Goal: Check status: Check status

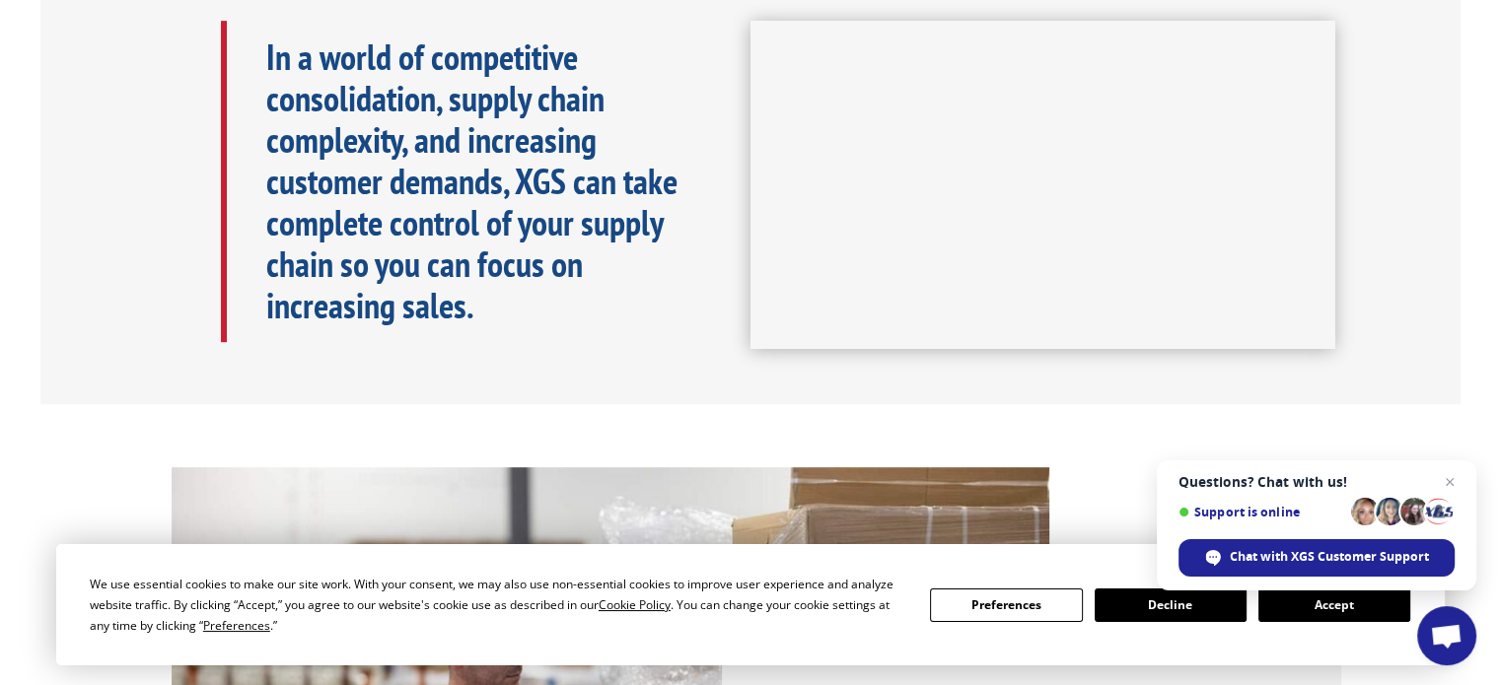
scroll to position [1085, 0]
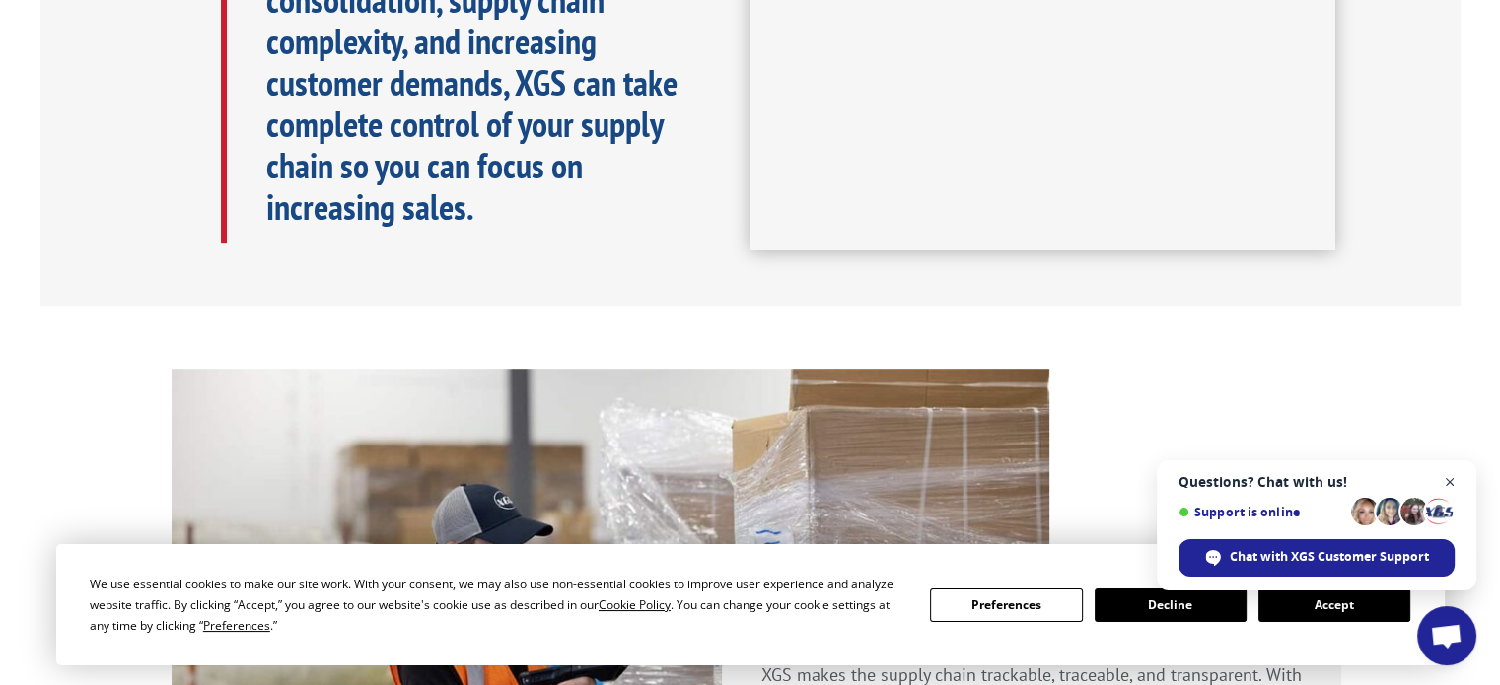
click at [1448, 482] on span "Close chat" at bounding box center [1450, 482] width 25 height 25
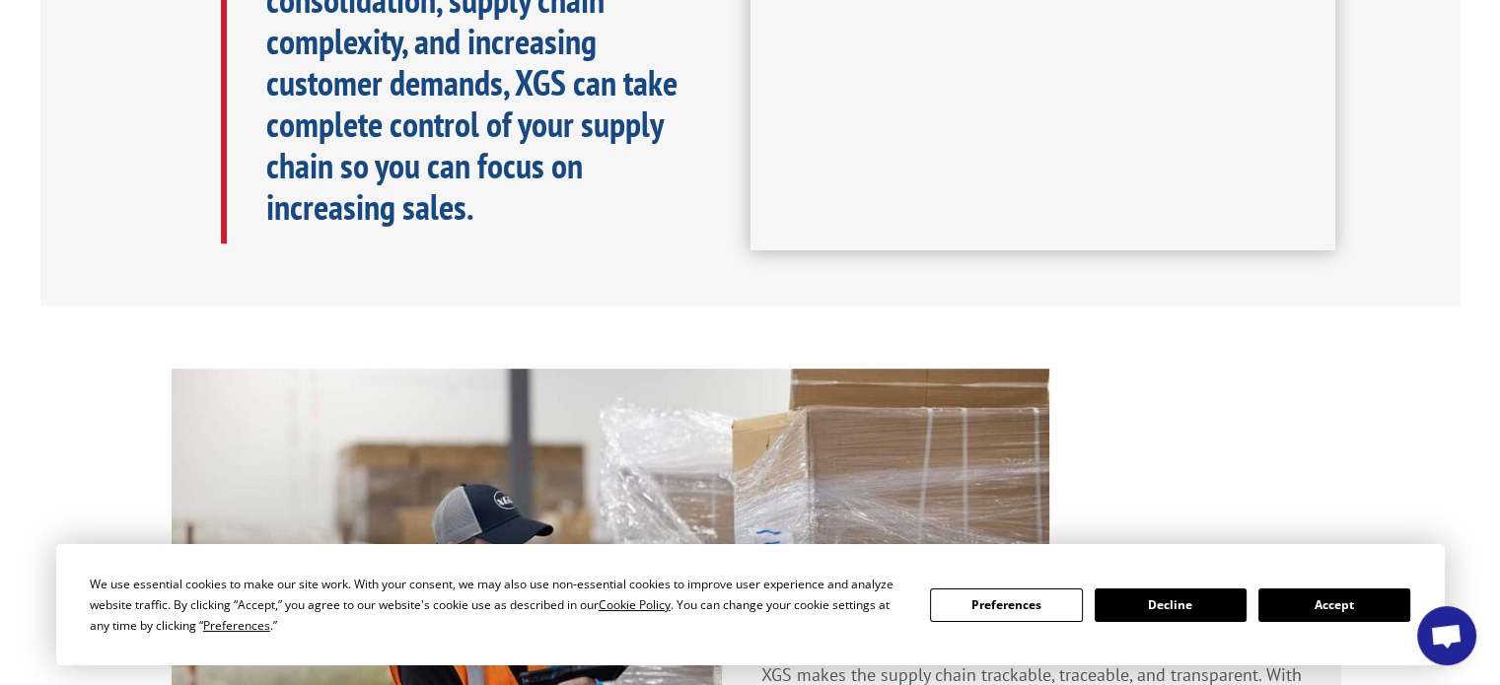
click at [1300, 608] on button "Accept" at bounding box center [1334, 606] width 152 height 34
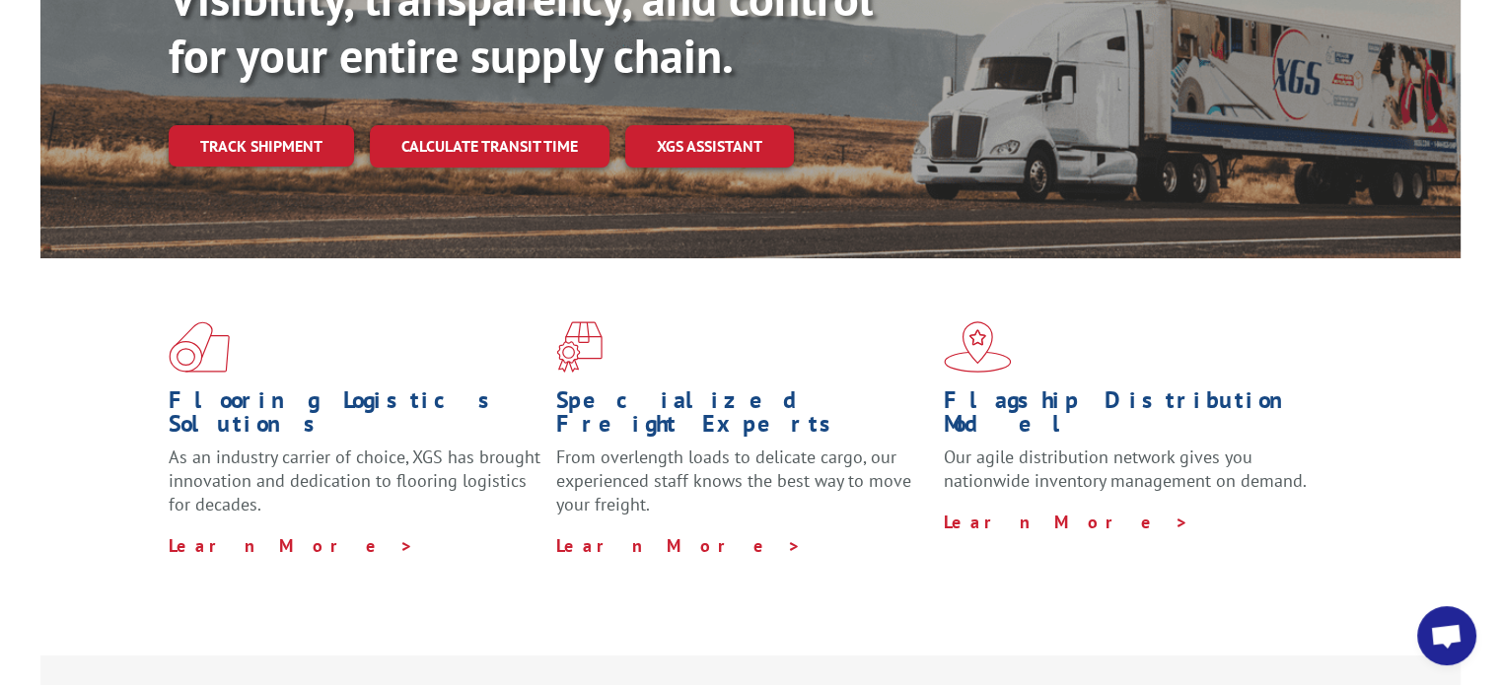
scroll to position [99, 0]
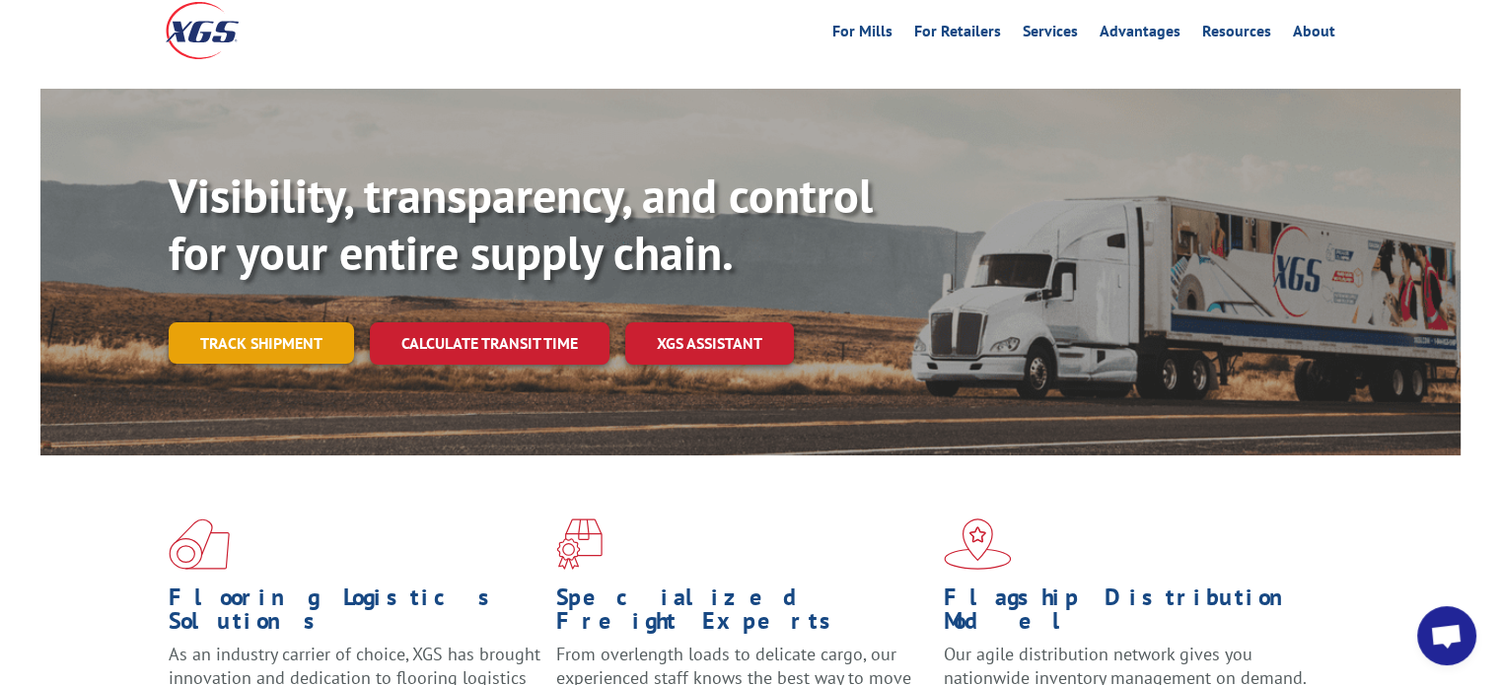
click at [213, 322] on link "Track shipment" at bounding box center [261, 342] width 185 height 41
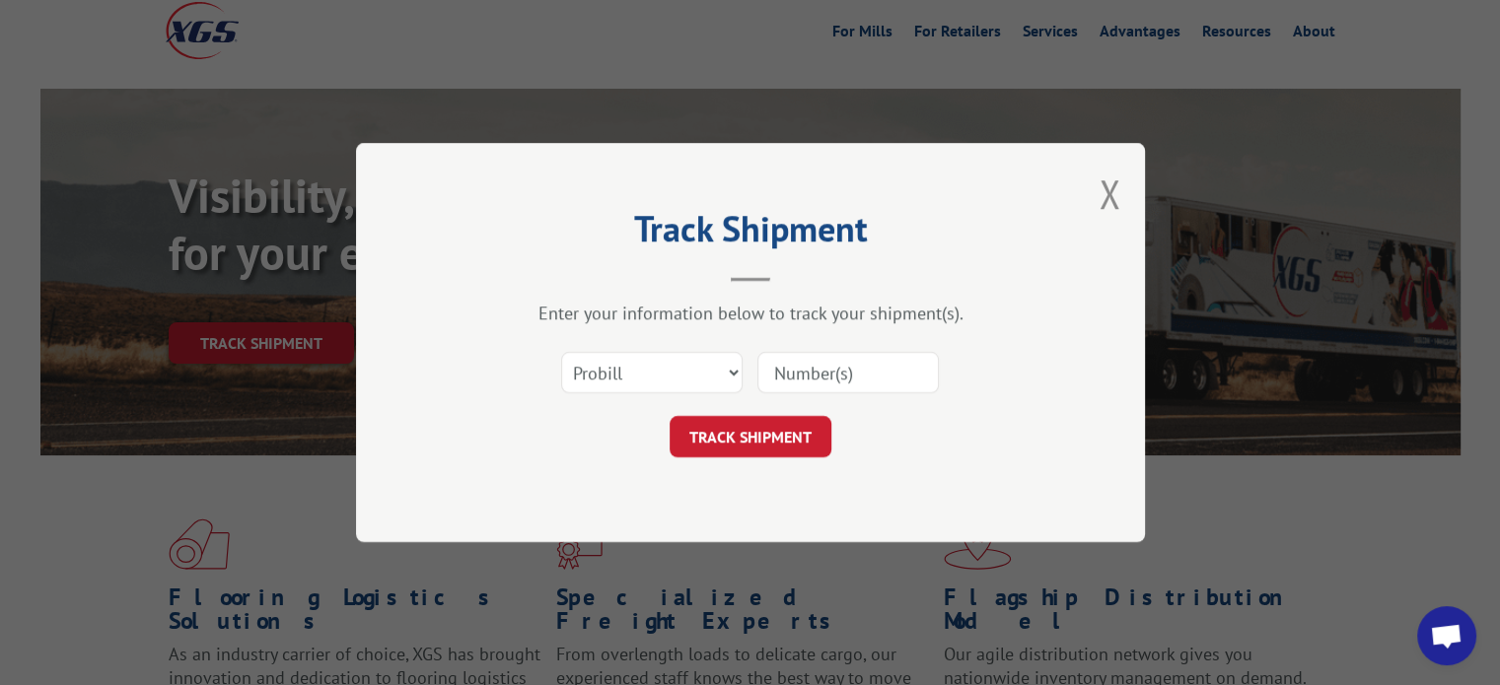
click at [776, 371] on input at bounding box center [847, 372] width 181 height 41
paste input "17235292BOL"
type input "17235292BOL"
click at [781, 433] on button "TRACK SHIPMENT" at bounding box center [751, 436] width 162 height 41
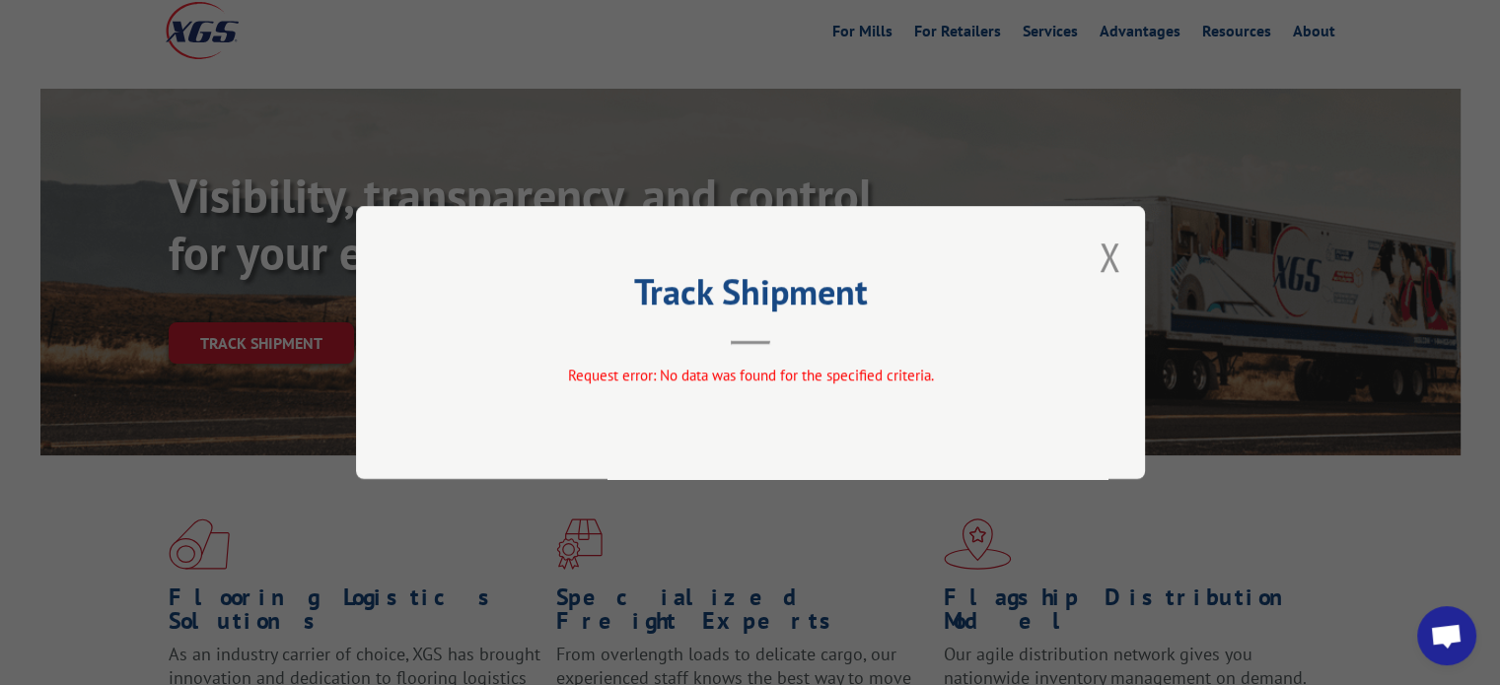
click at [1120, 255] on div "Track Shipment Request error: No data was found for the specified criteria." at bounding box center [750, 342] width 789 height 273
click at [1104, 261] on button "Close modal" at bounding box center [1109, 257] width 22 height 52
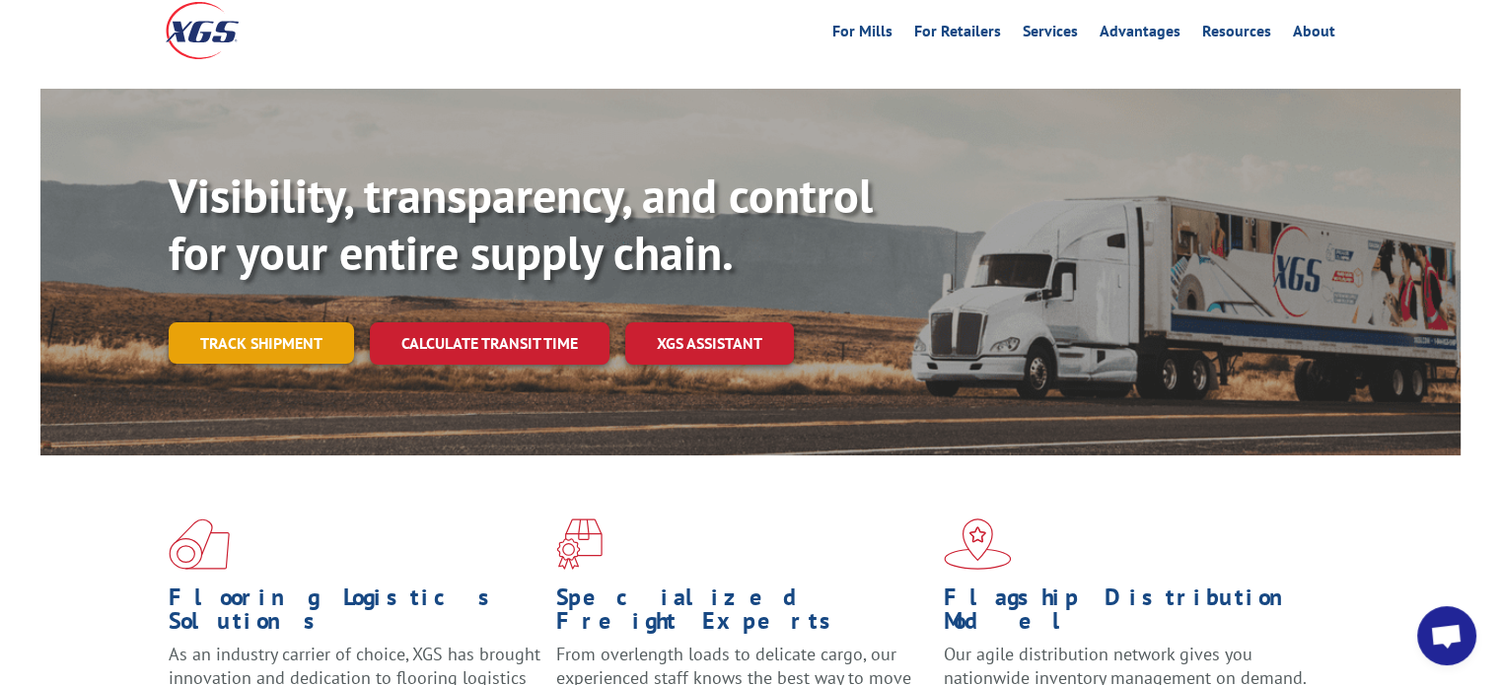
click at [250, 322] on link "Track shipment" at bounding box center [261, 342] width 185 height 41
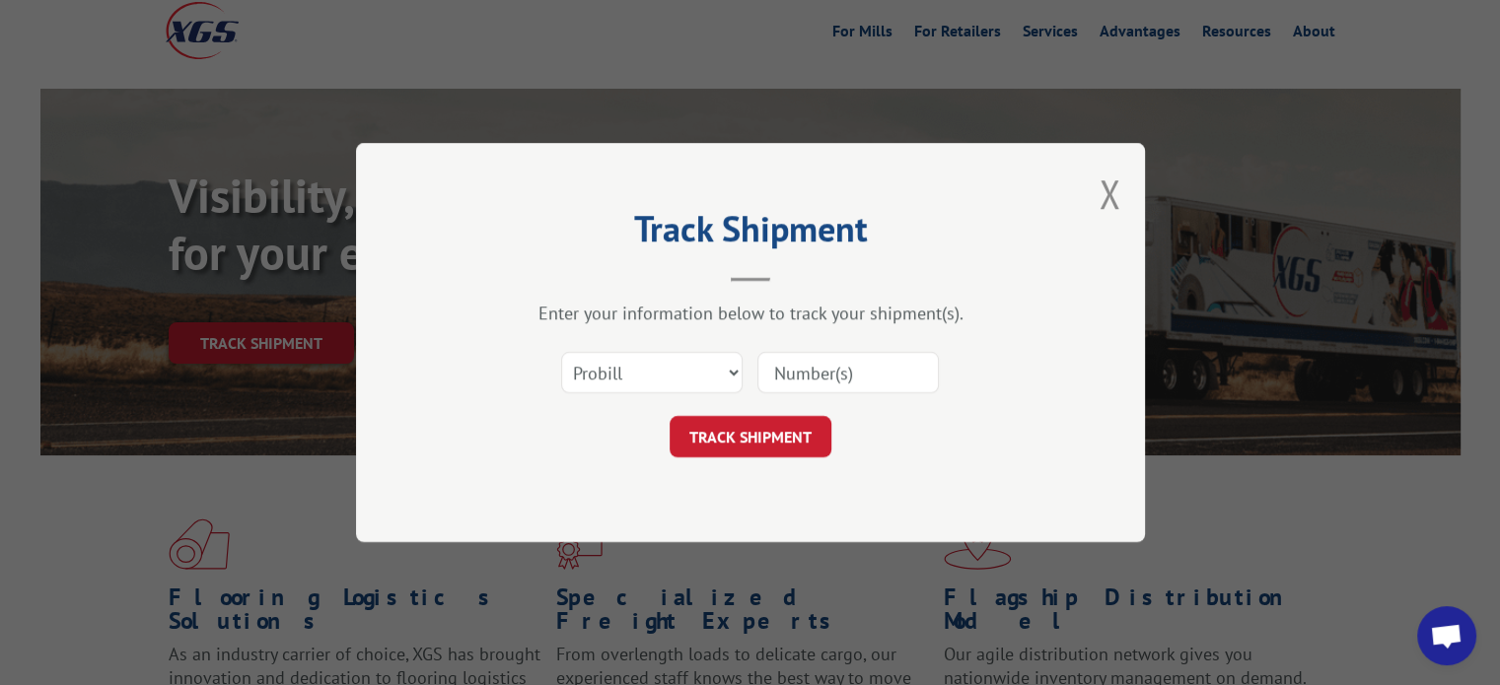
click at [817, 369] on input at bounding box center [847, 372] width 181 height 41
paste input "17235292BOL"
type input "17235292"
click at [753, 441] on button "TRACK SHIPMENT" at bounding box center [751, 436] width 162 height 41
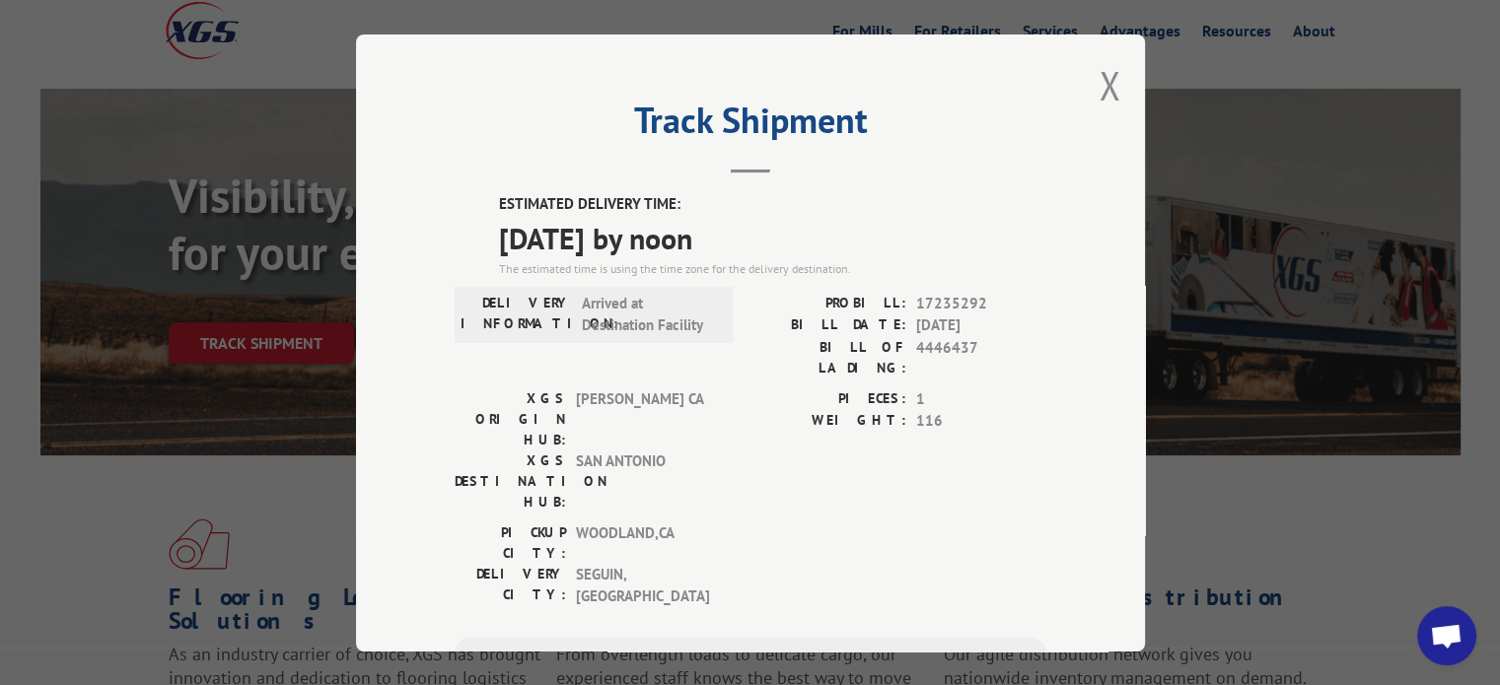
click at [1065, 345] on div "Track Shipment ESTIMATED DELIVERY TIME: [DATE] by noon The estimated time is us…" at bounding box center [750, 343] width 789 height 617
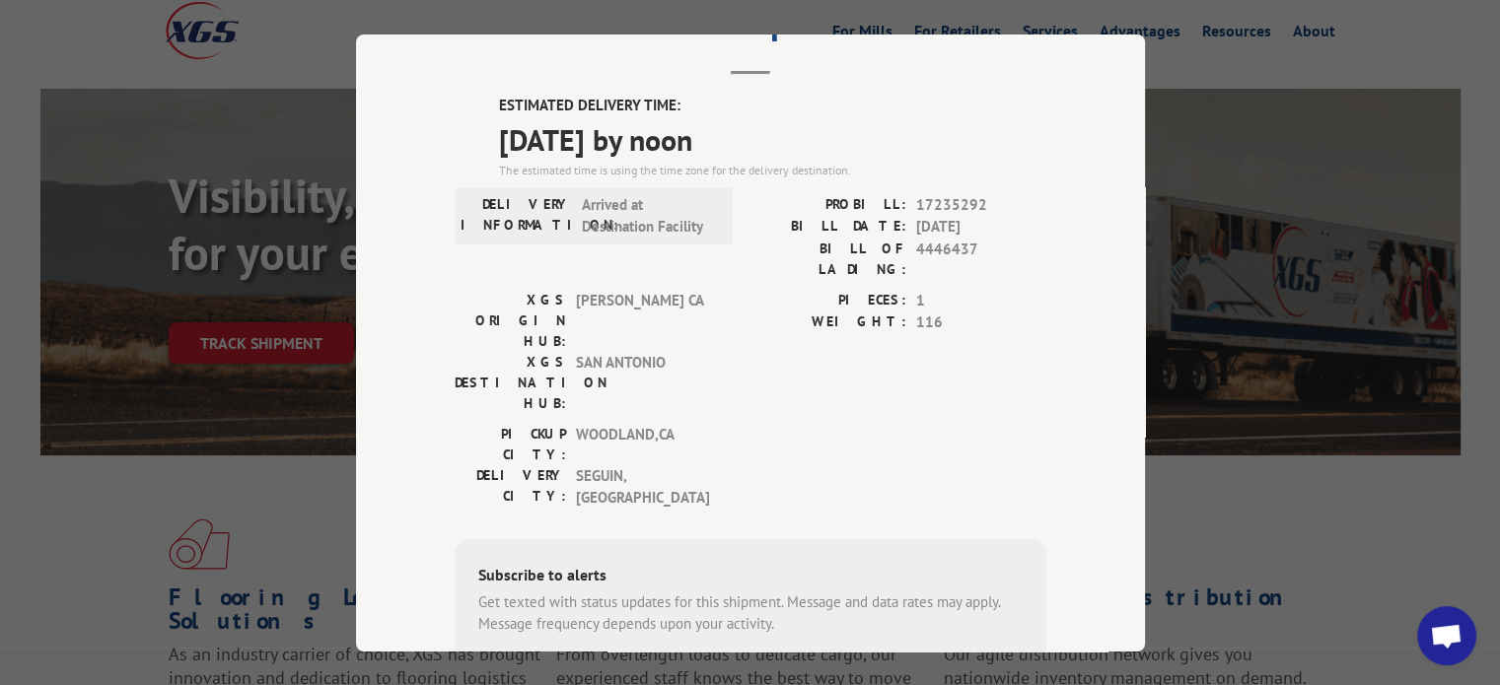
scroll to position [197, 0]
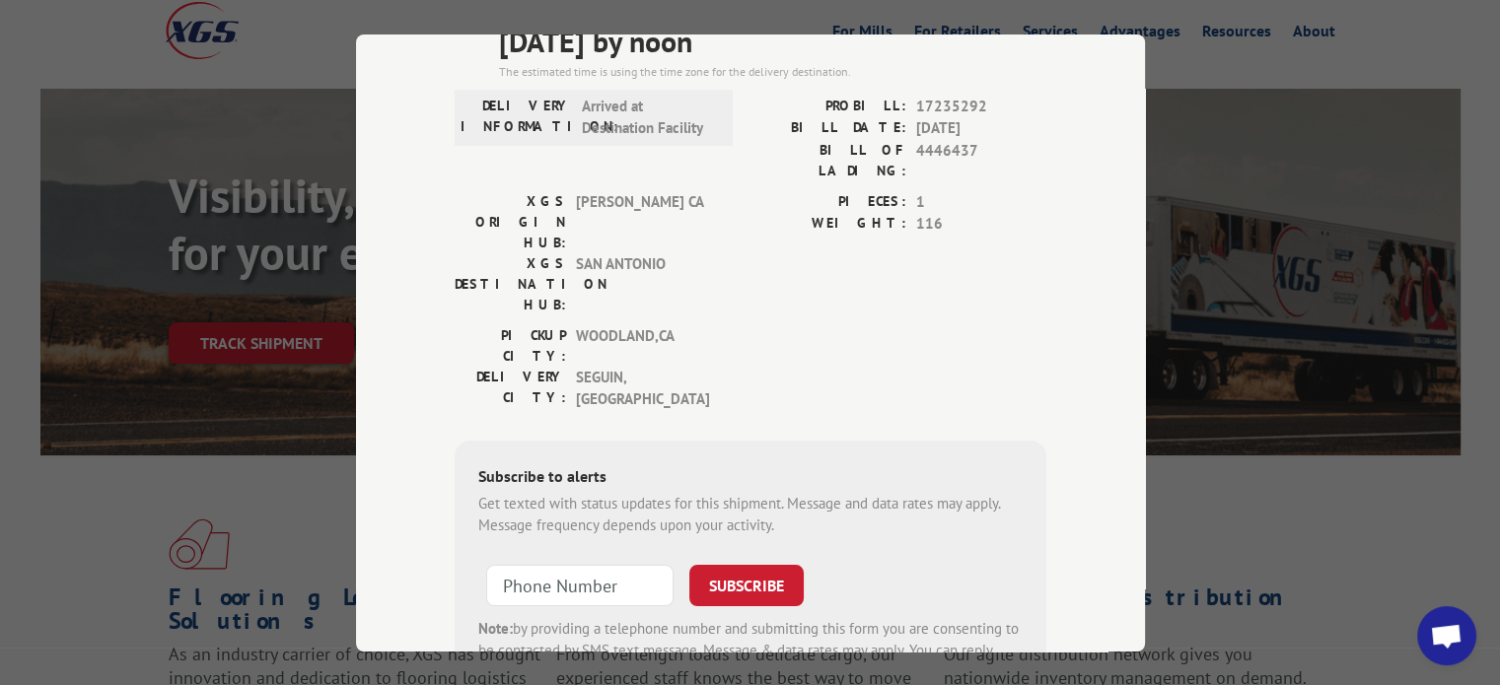
type input "+1 (___) ___-____"
click at [572, 564] on input "+1 (___) ___-____" at bounding box center [579, 584] width 187 height 41
click at [532, 564] on input "+1 (___) ___-____" at bounding box center [579, 584] width 187 height 41
paste input "83) 053-4381"
click at [535, 564] on input "+1 (_83) 053-4381" at bounding box center [579, 584] width 187 height 41
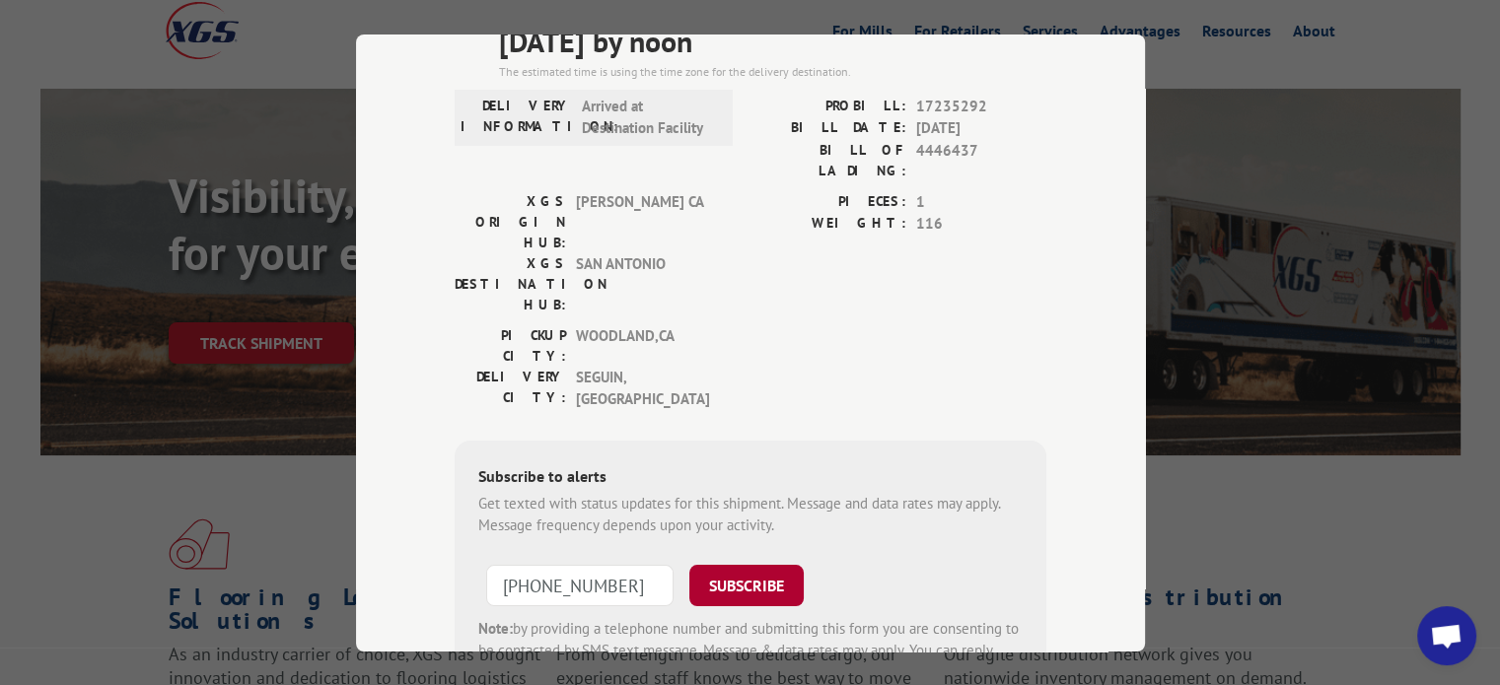
type input "[PHONE_NUMBER]"
click at [749, 564] on button "SUBSCRIBE" at bounding box center [746, 584] width 114 height 41
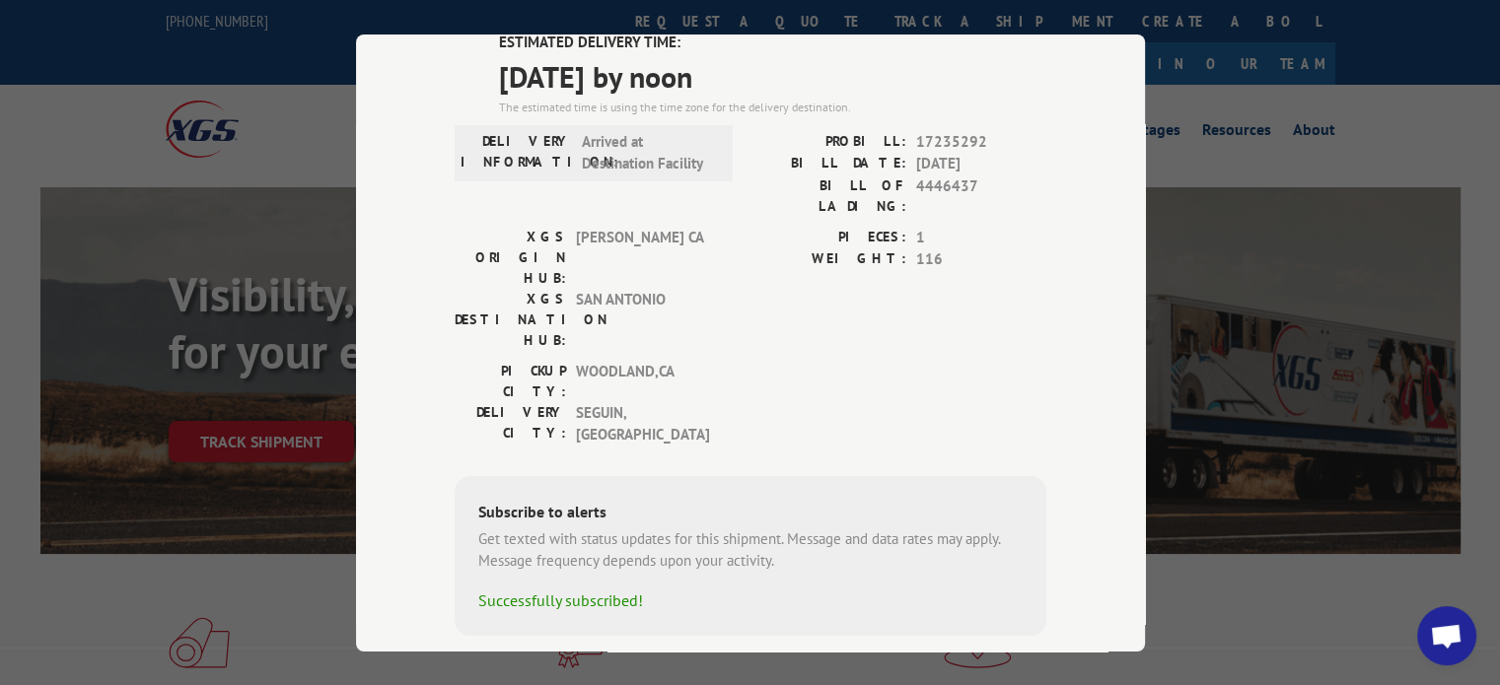
scroll to position [0, 0]
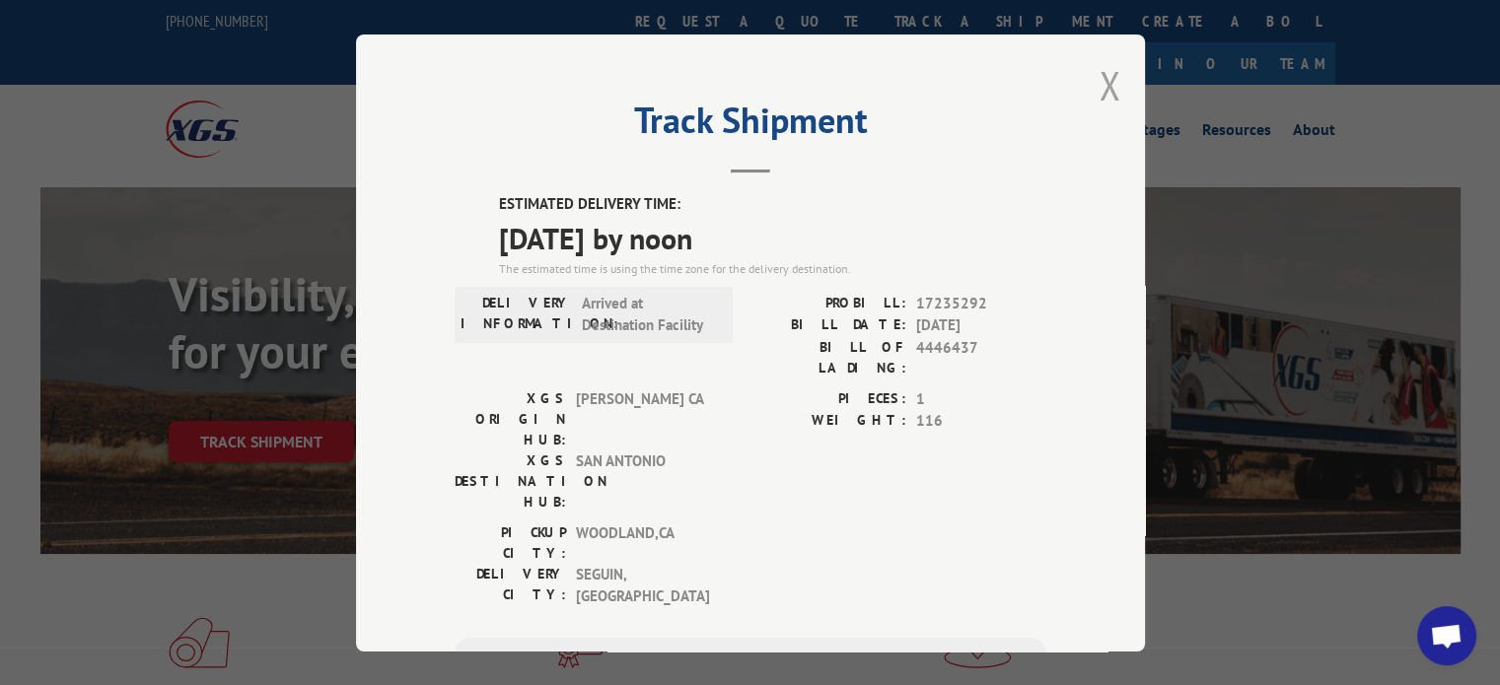
click at [1100, 80] on button "Close modal" at bounding box center [1109, 85] width 22 height 52
